Goal: Navigation & Orientation: Find specific page/section

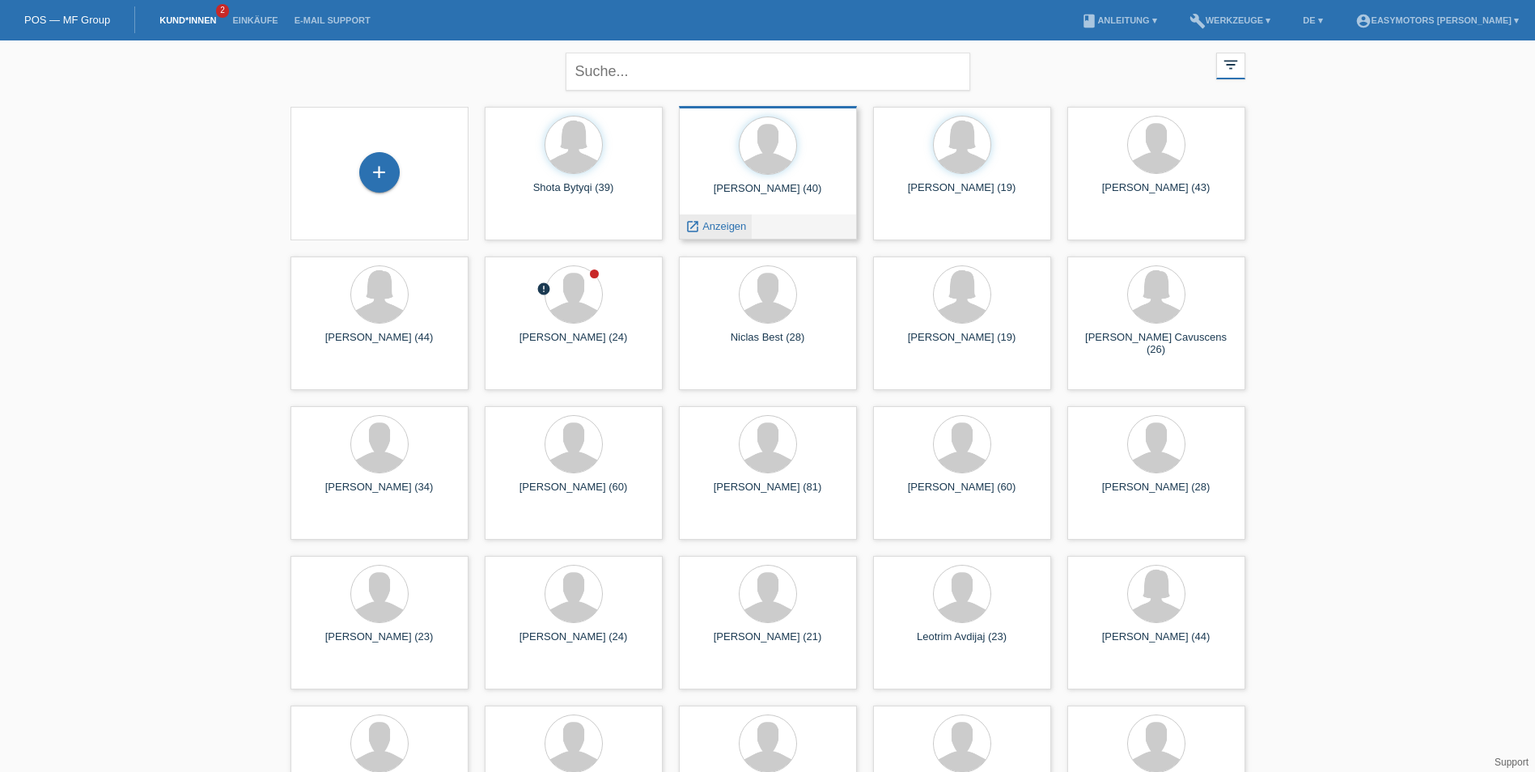
click at [706, 231] on span "Anzeigen" at bounding box center [724, 226] width 44 height 12
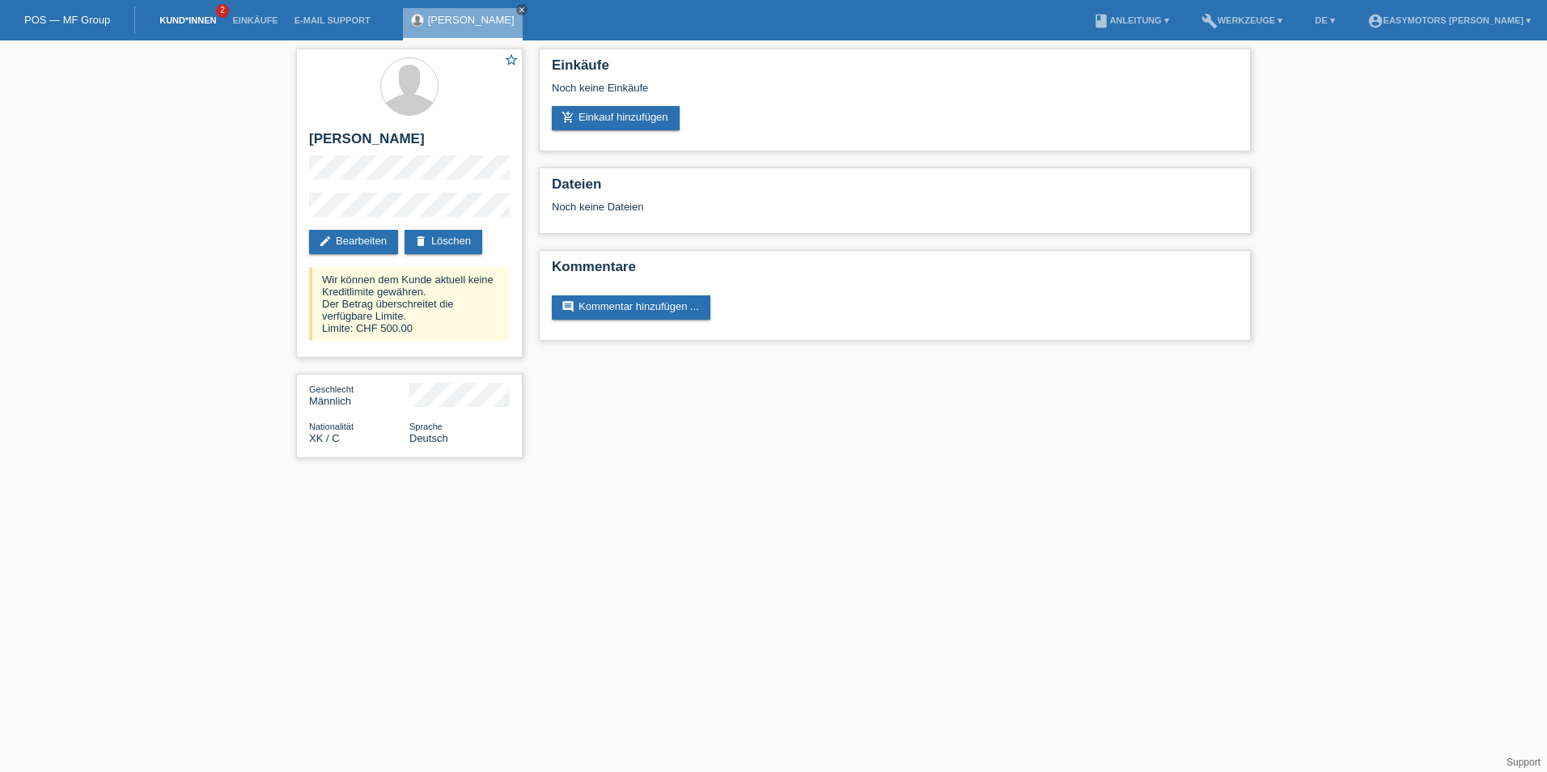
click at [187, 22] on link "Kund*innen" at bounding box center [187, 20] width 73 height 10
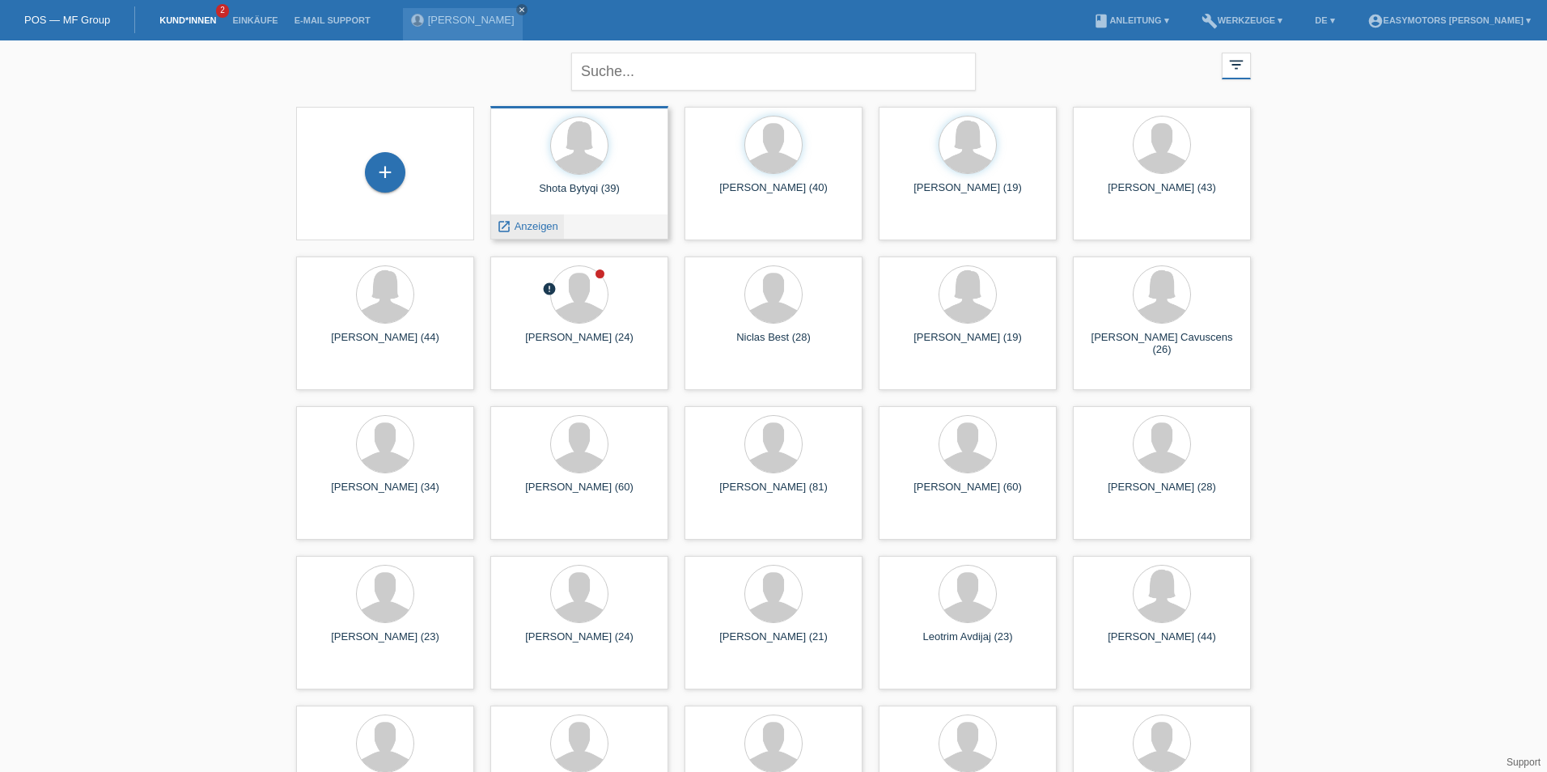
click at [527, 226] on span "Anzeigen" at bounding box center [537, 226] width 44 height 12
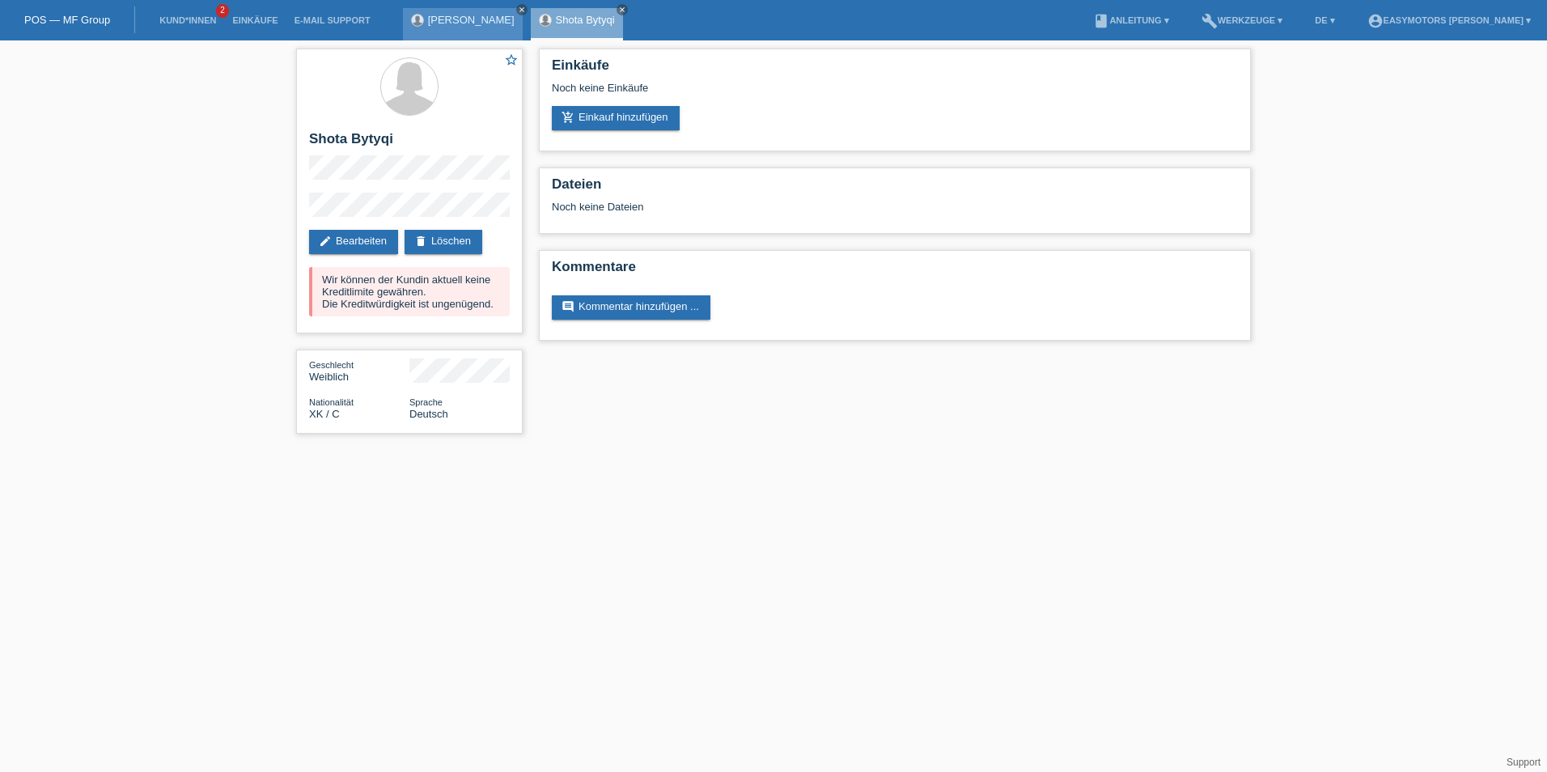
drag, startPoint x: 591, startPoint y: 11, endPoint x: 488, endPoint y: 6, distance: 103.6
click at [518, 6] on icon "close" at bounding box center [522, 10] width 8 height 8
click at [496, 6] on icon "close" at bounding box center [494, 10] width 8 height 8
click at [155, 18] on link "Kund*innen" at bounding box center [187, 20] width 73 height 10
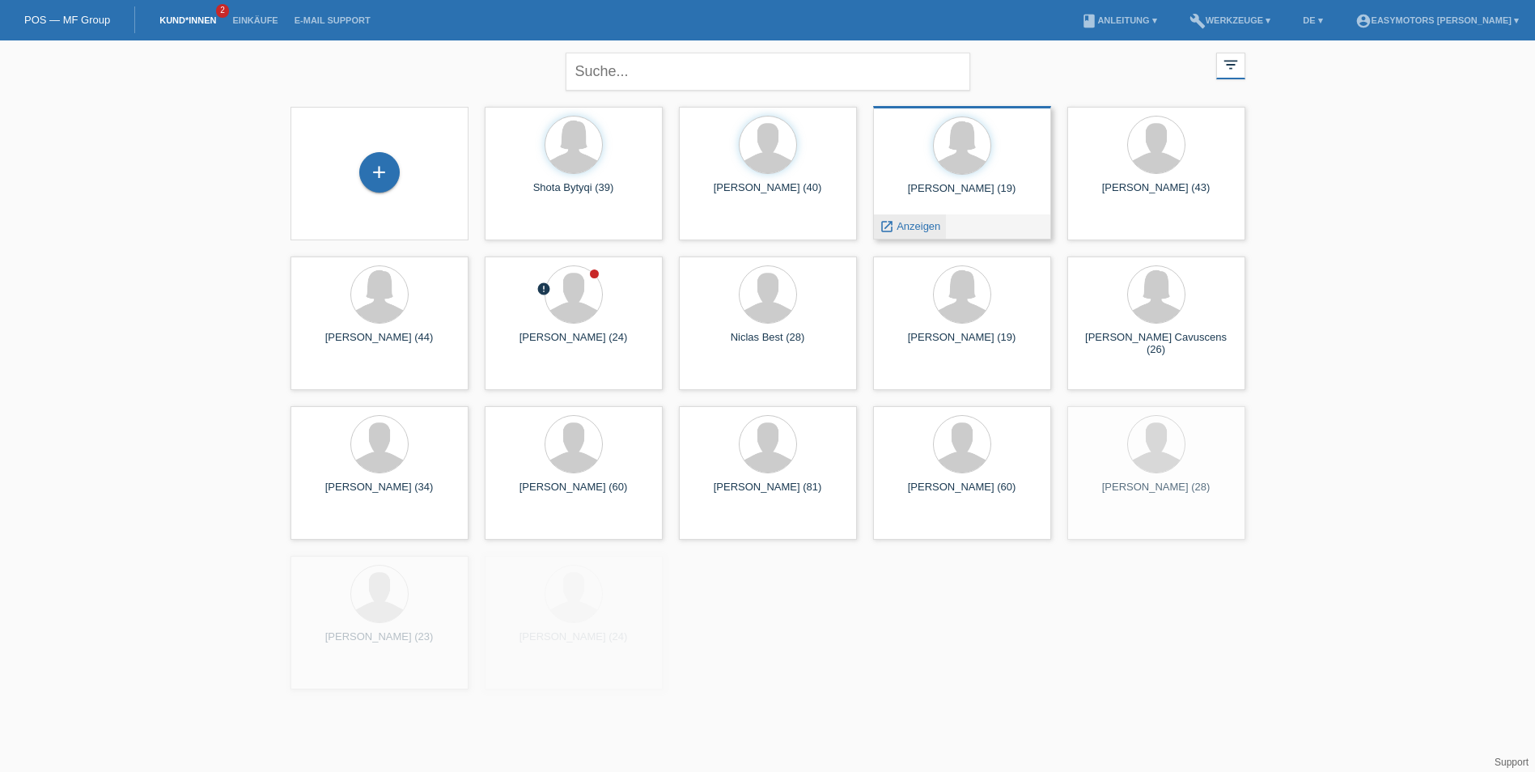
click at [917, 216] on div "launch Anzeigen" at bounding box center [910, 226] width 73 height 24
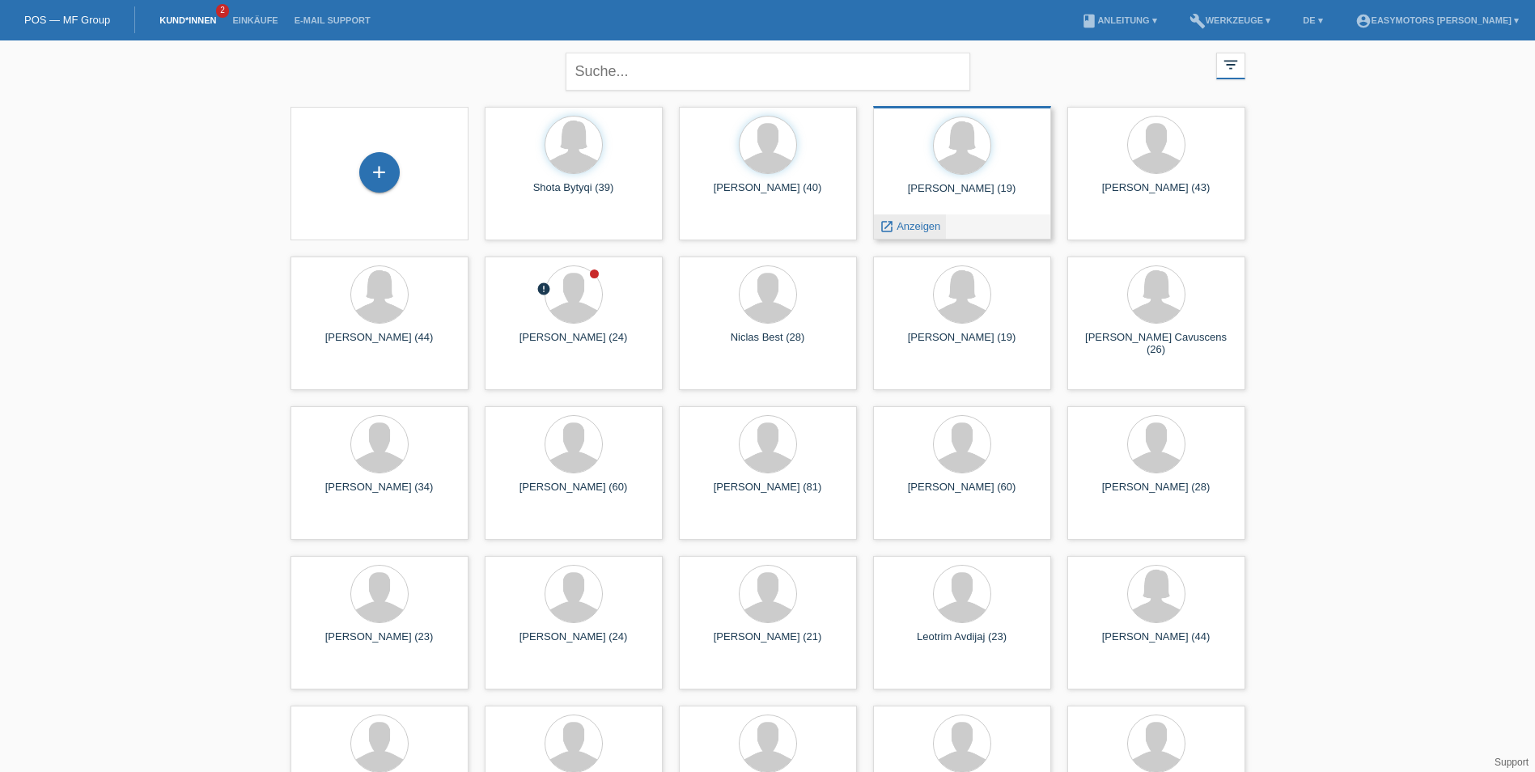
click at [916, 221] on span "Anzeigen" at bounding box center [918, 226] width 44 height 12
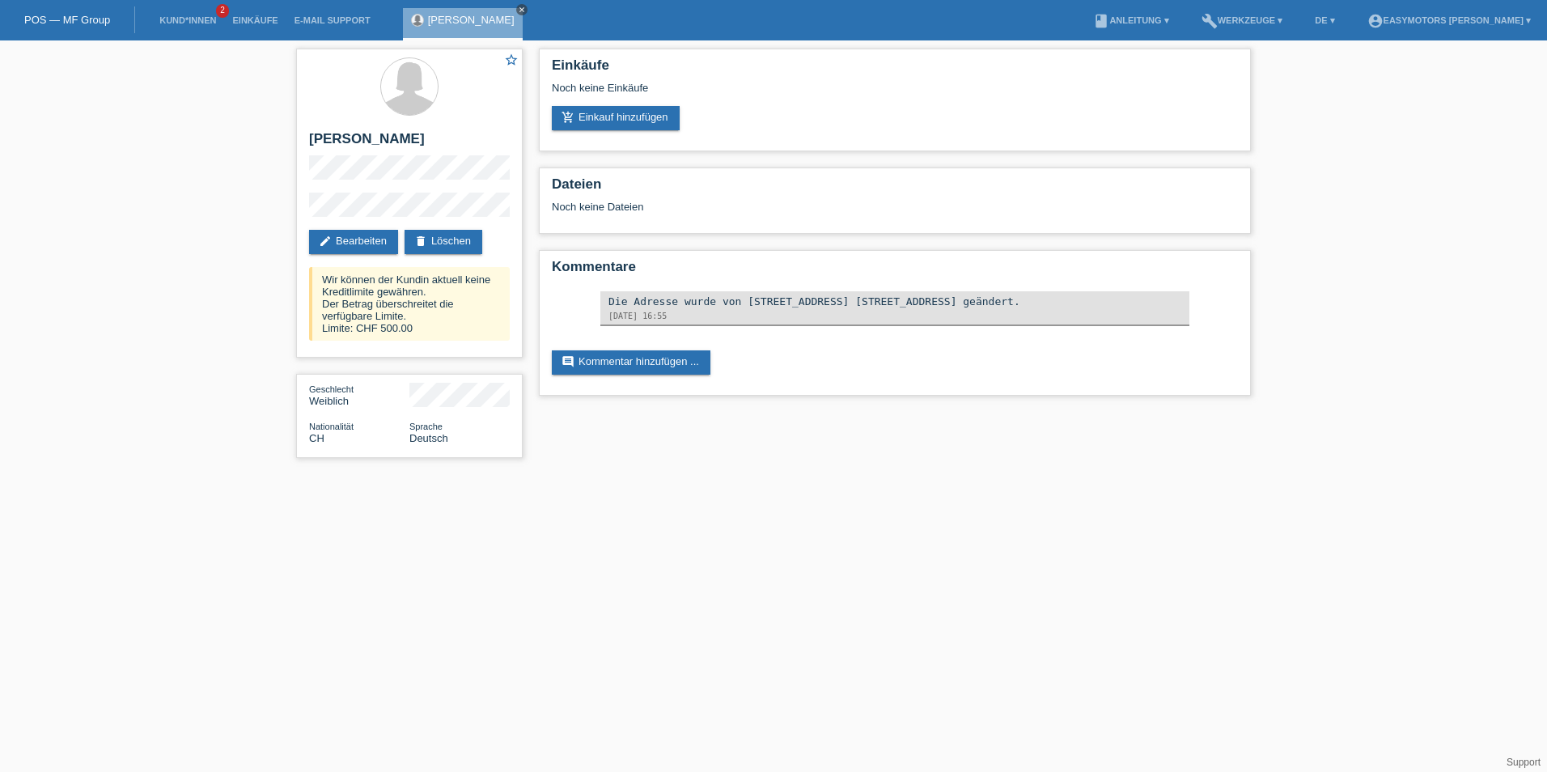
click at [518, 13] on icon "close" at bounding box center [522, 10] width 8 height 8
click at [183, 14] on li "Kund*innen 2" at bounding box center [187, 20] width 73 height 41
click at [184, 17] on link "Kund*innen" at bounding box center [187, 20] width 73 height 10
